Goal: Task Accomplishment & Management: Use online tool/utility

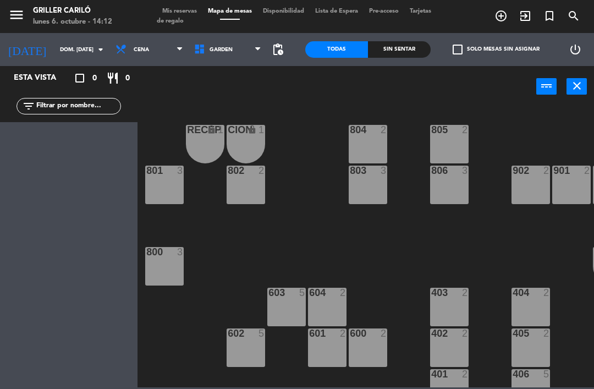
scroll to position [4, 87]
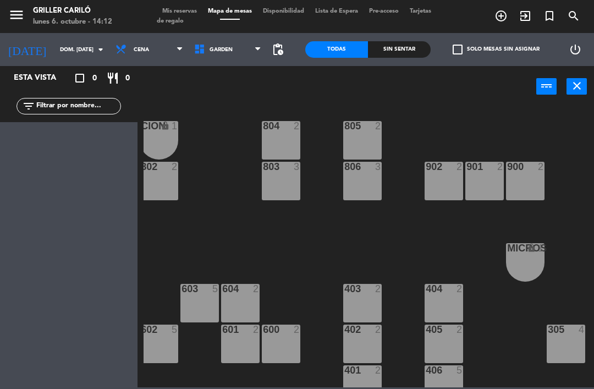
click at [76, 42] on input "dom. [DATE]" at bounding box center [91, 49] width 75 height 17
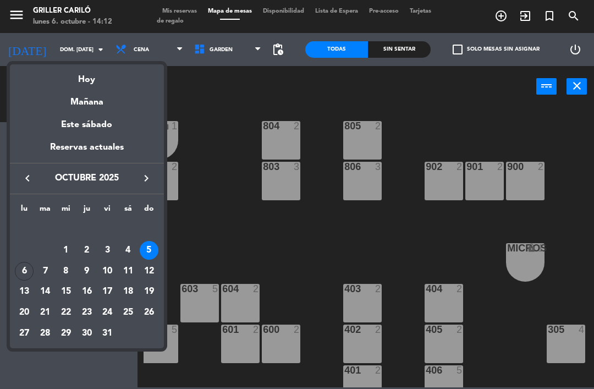
click at [26, 263] on div "6" at bounding box center [24, 271] width 19 height 19
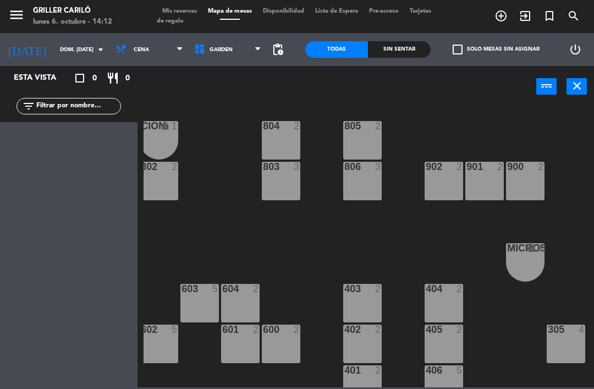
type input "lun. [DATE]"
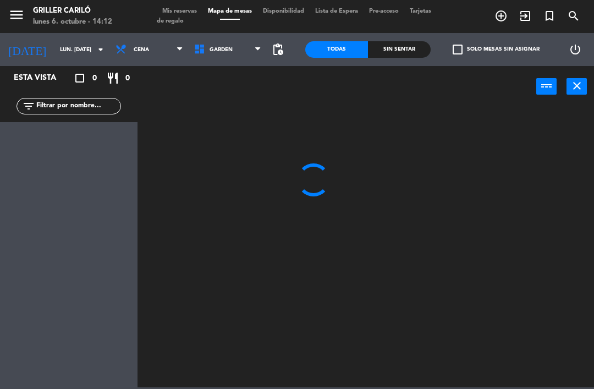
scroll to position [0, 0]
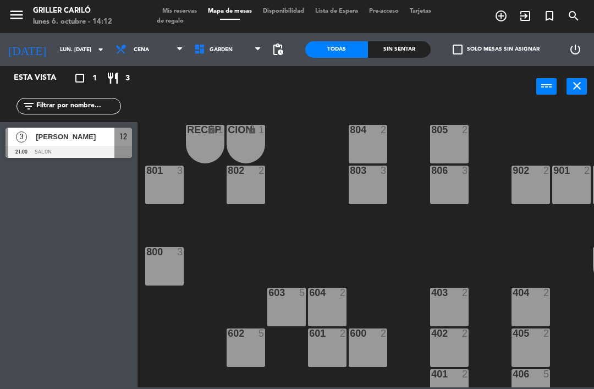
click at [140, 49] on span "Cena" at bounding box center [149, 49] width 79 height 24
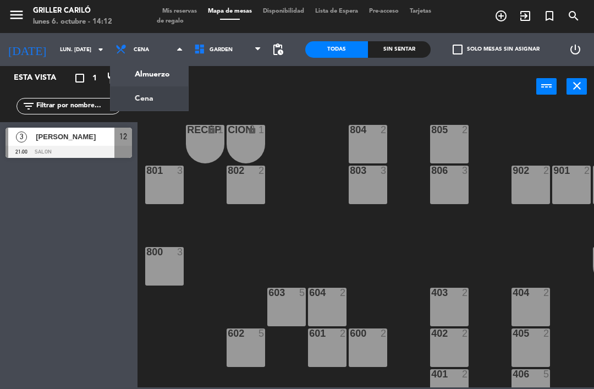
click at [158, 75] on ng-component "menu Griller Cariló lunes 6. octubre - 14:12 Mis reservas Mapa de mesas Disponi…" at bounding box center [297, 193] width 594 height 387
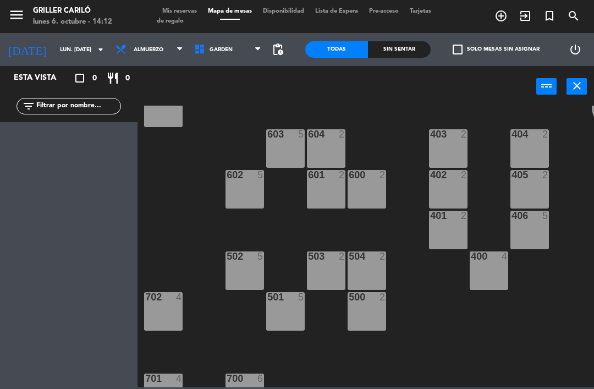
scroll to position [159, 1]
click at [242, 268] on div "502 5" at bounding box center [244, 270] width 38 height 38
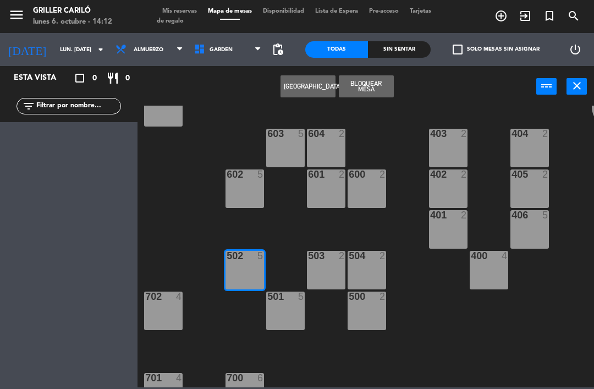
click at [528, 15] on icon "exit_to_app" at bounding box center [524, 15] width 13 height 13
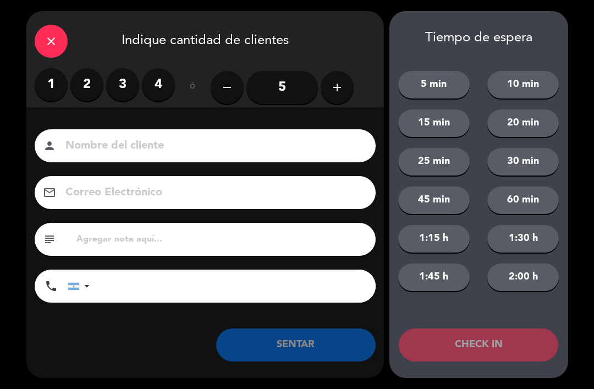
click at [162, 84] on label "4" at bounding box center [158, 84] width 33 height 33
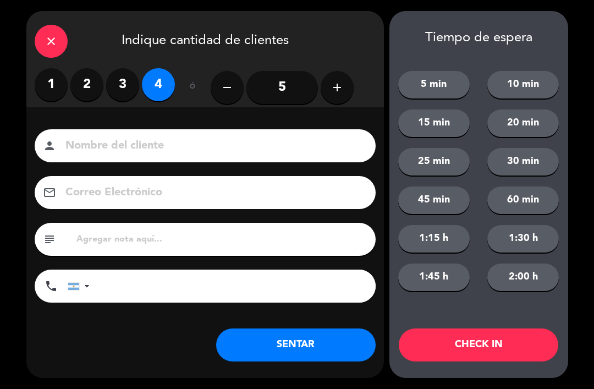
click at [329, 331] on button "SENTAR" at bounding box center [295, 344] width 159 height 33
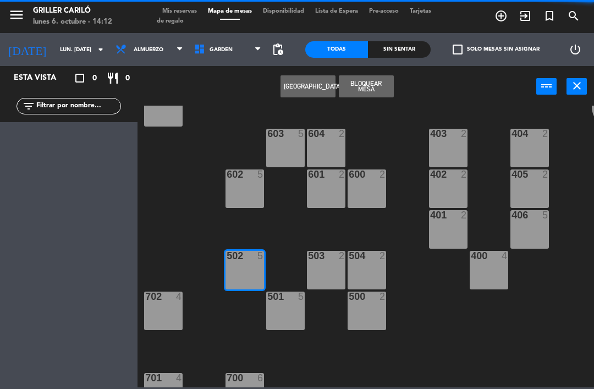
click at [329, 339] on div "RECEP lock 1 CION lock 1 804 2 805 2 801 3 802 2 803 3 806 3 900 2 901 2 902 2 …" at bounding box center [368, 246] width 450 height 281
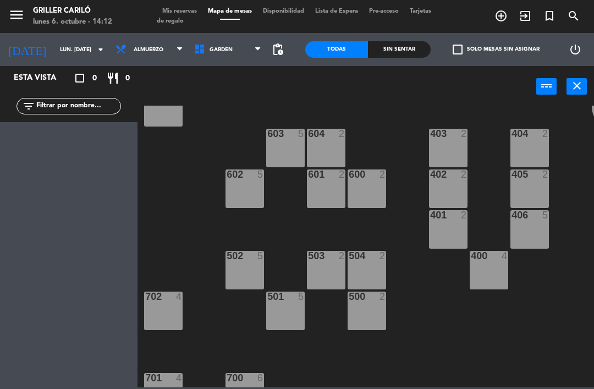
click at [489, 276] on div "400 4" at bounding box center [488, 270] width 38 height 38
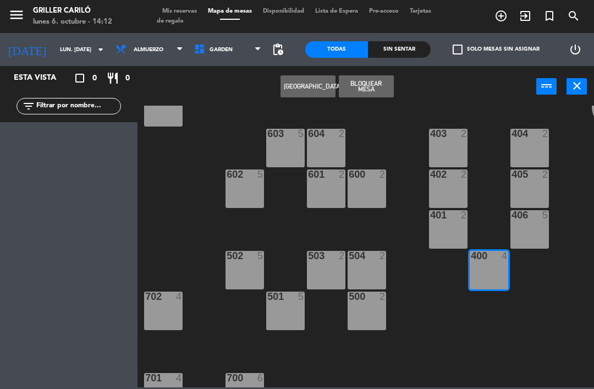
click at [530, 16] on icon "exit_to_app" at bounding box center [524, 15] width 13 height 13
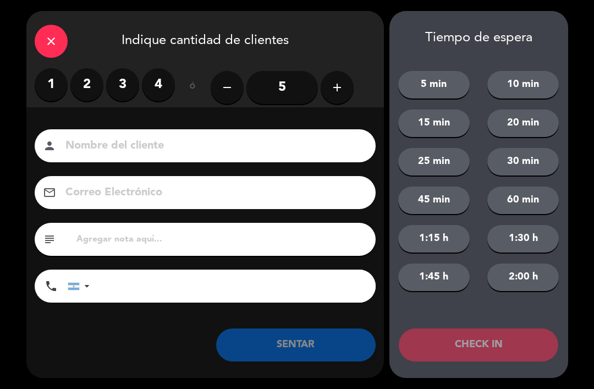
click at [87, 84] on label "2" at bounding box center [86, 84] width 33 height 33
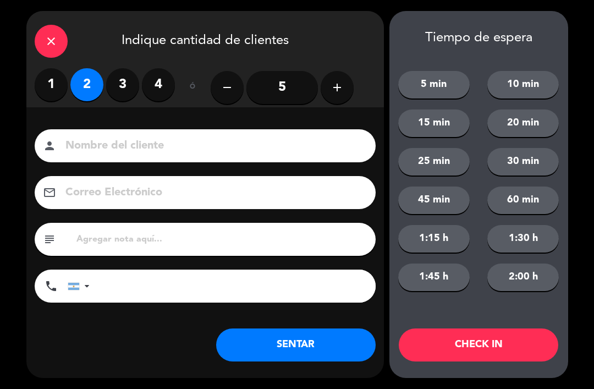
click at [331, 339] on button "SENTAR" at bounding box center [295, 344] width 159 height 33
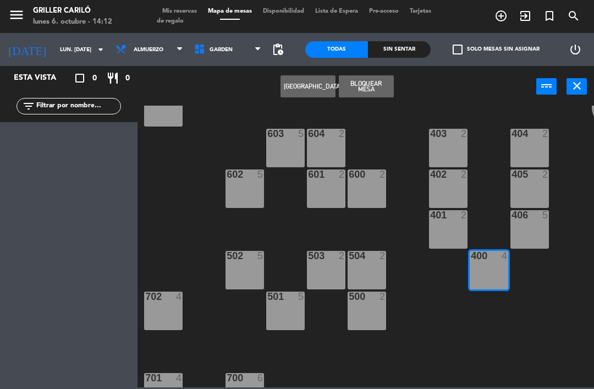
click at [532, 222] on div "406 5" at bounding box center [529, 229] width 38 height 38
click at [526, 14] on icon "exit_to_app" at bounding box center [524, 15] width 13 height 13
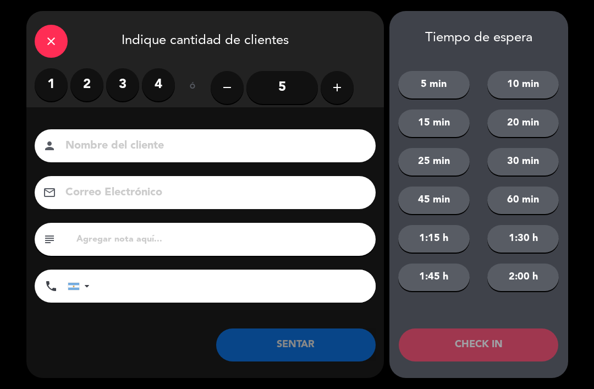
click at [90, 80] on label "2" at bounding box center [86, 84] width 33 height 33
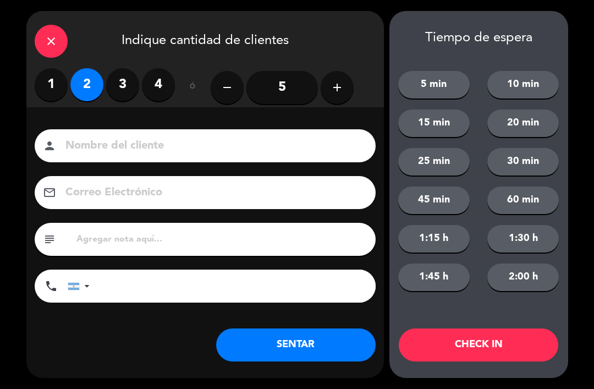
click at [339, 344] on button "SENTAR" at bounding box center [295, 344] width 159 height 33
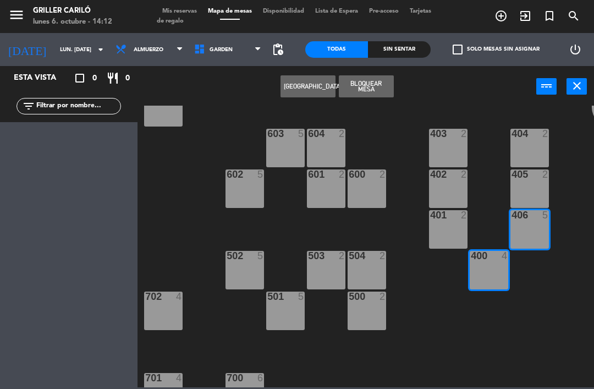
click at [375, 180] on div "600 2" at bounding box center [366, 174] width 38 height 11
click at [369, 175] on div at bounding box center [367, 174] width 18 height 10
click at [368, 186] on div "600 2" at bounding box center [366, 188] width 38 height 38
click at [377, 179] on div "2" at bounding box center [385, 174] width 18 height 10
click at [369, 186] on div "600 2" at bounding box center [366, 188] width 38 height 38
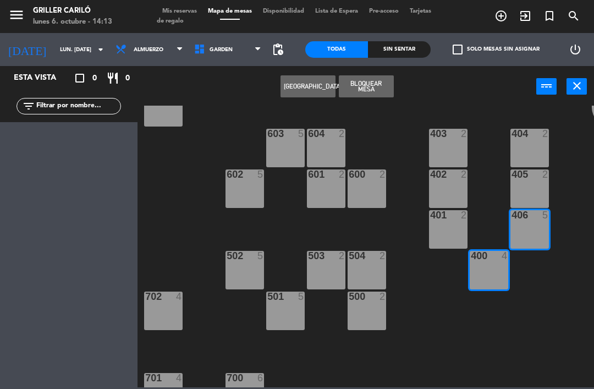
click at [366, 191] on div "600 2" at bounding box center [366, 188] width 38 height 38
click at [380, 179] on div "2" at bounding box center [382, 174] width 7 height 10
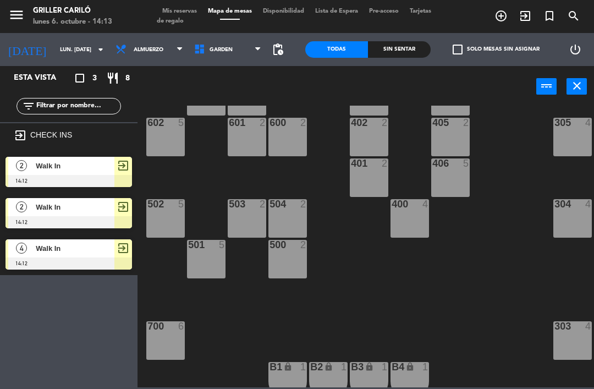
scroll to position [199, 79]
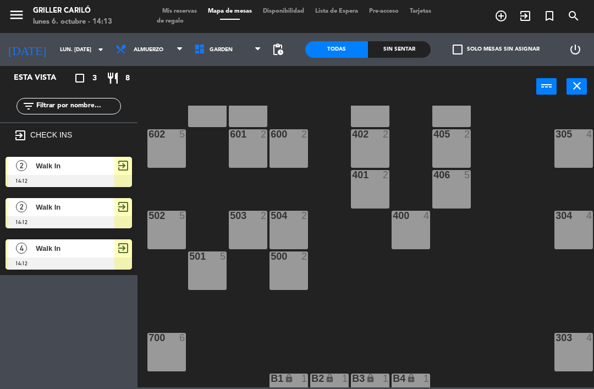
click at [290, 142] on div "600 2" at bounding box center [288, 148] width 38 height 38
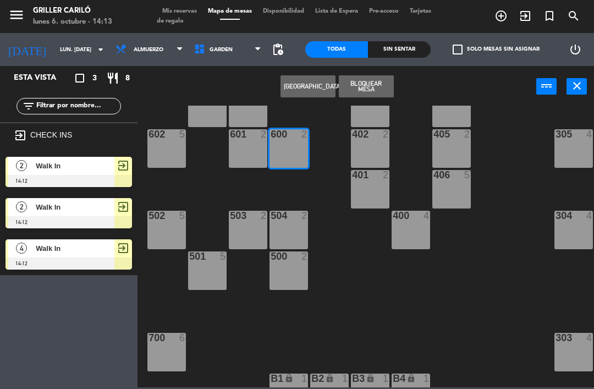
click at [528, 19] on icon "exit_to_app" at bounding box center [524, 15] width 13 height 13
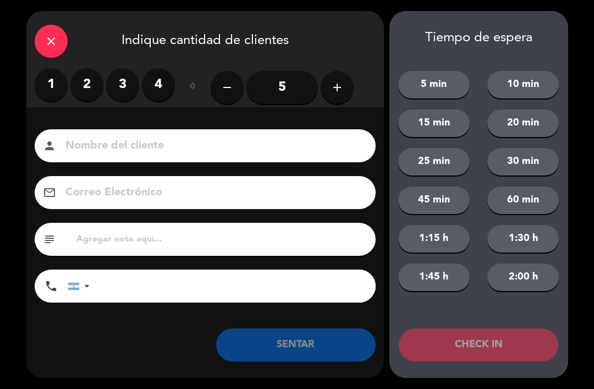
click at [87, 79] on label "2" at bounding box center [86, 84] width 33 height 33
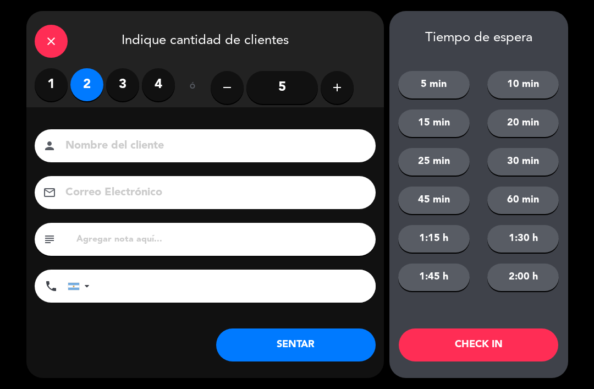
click at [332, 340] on button "SENTAR" at bounding box center [295, 344] width 159 height 33
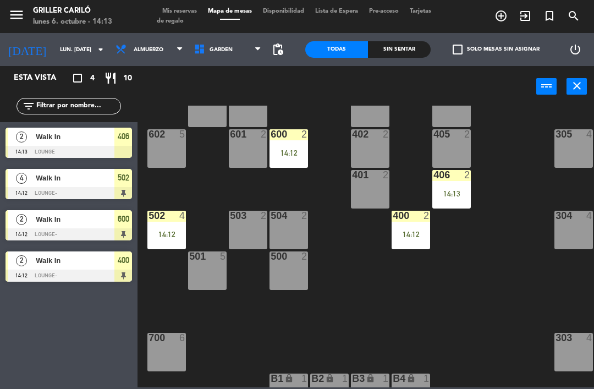
click at [458, 182] on div "406 2 14:13" at bounding box center [451, 189] width 38 height 38
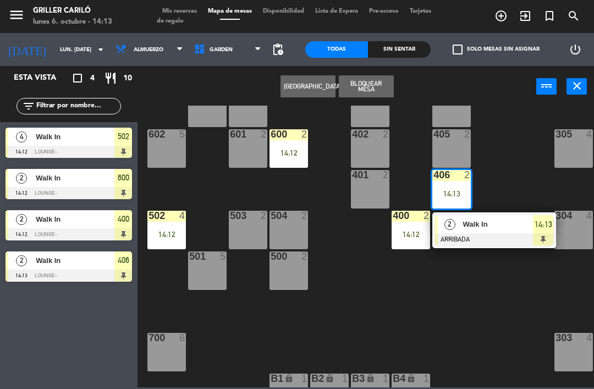
click at [543, 228] on span "14:13" at bounding box center [543, 224] width 18 height 13
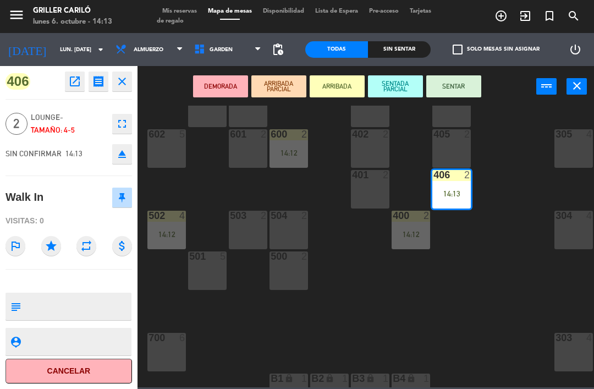
click at [456, 86] on button "SENTAR" at bounding box center [453, 86] width 55 height 22
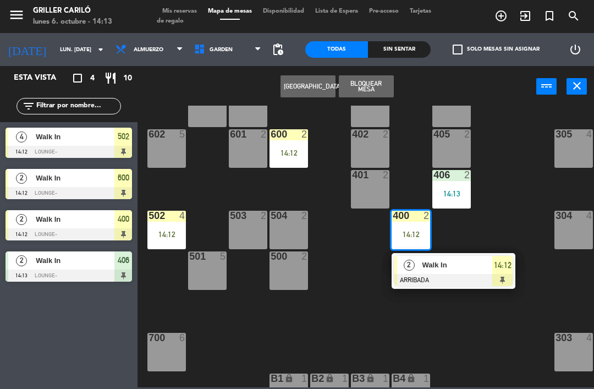
click at [514, 265] on div "2 Walk In ARRIBADA 14:12" at bounding box center [453, 271] width 124 height 36
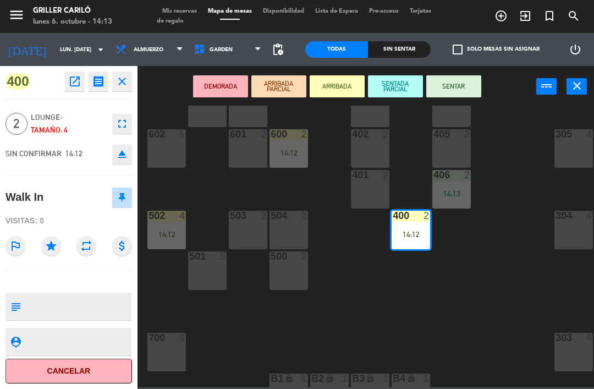
click at [464, 83] on button "SENTAR" at bounding box center [453, 86] width 55 height 22
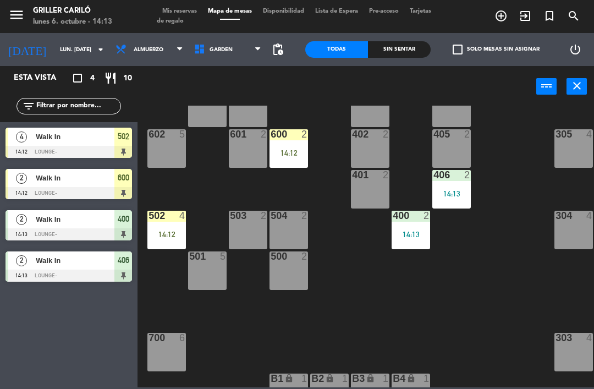
click at [295, 153] on div "14:12" at bounding box center [288, 153] width 38 height 8
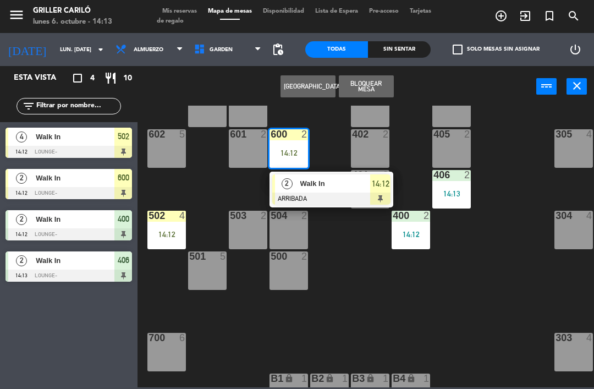
click at [386, 187] on span "14:12" at bounding box center [381, 183] width 18 height 13
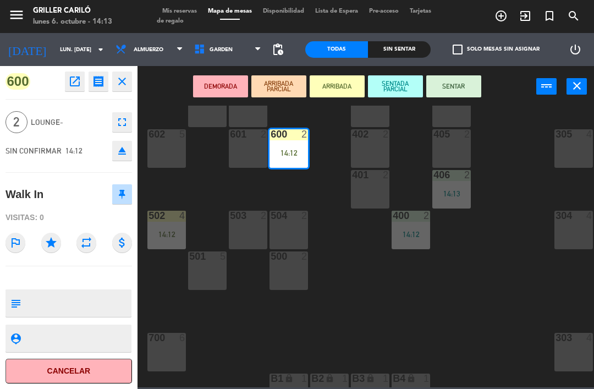
click at [457, 90] on button "SENTAR" at bounding box center [453, 86] width 55 height 22
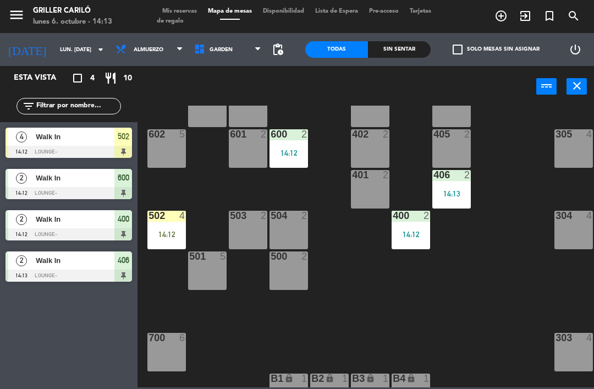
click at [167, 230] on div "14:12" at bounding box center [166, 234] width 38 height 8
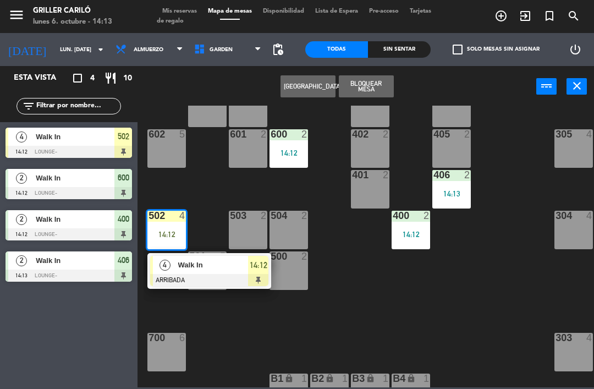
click at [267, 260] on span "14:12" at bounding box center [259, 264] width 18 height 13
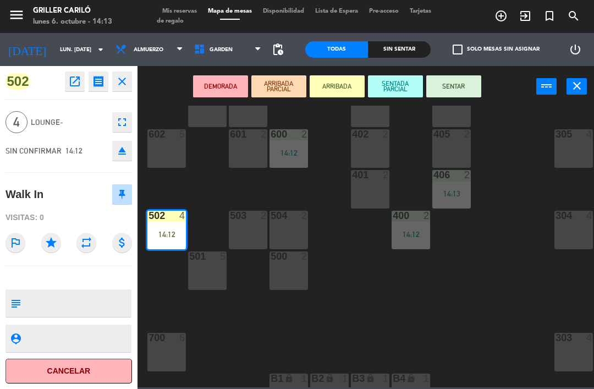
click at [460, 84] on button "SENTAR" at bounding box center [453, 86] width 55 height 22
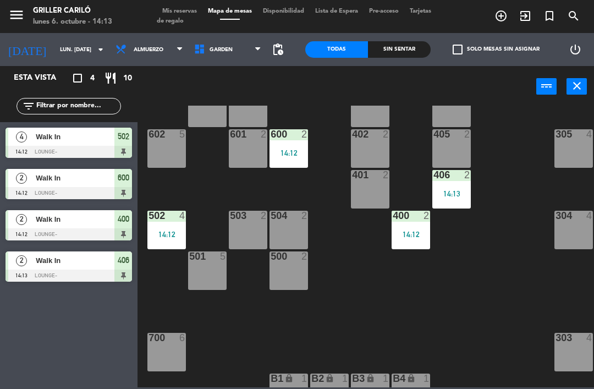
scroll to position [199, 0]
